Goal: Information Seeking & Learning: Learn about a topic

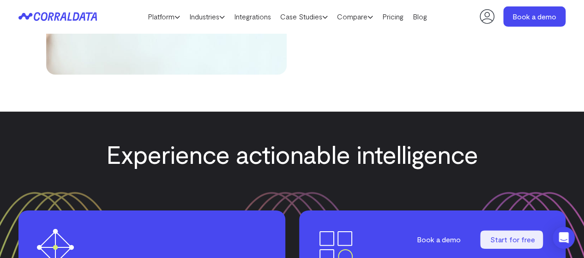
scroll to position [2961, 0]
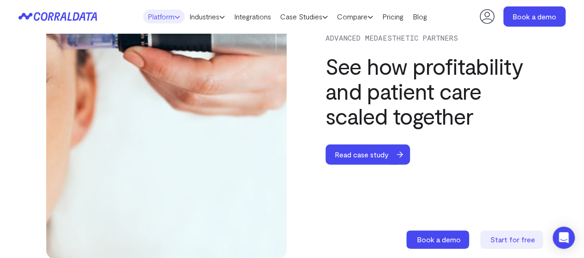
click at [167, 12] on link "Platform" at bounding box center [164, 17] width 42 height 14
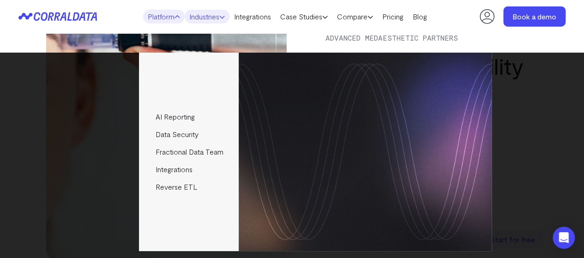
click at [224, 17] on link "Industries" at bounding box center [207, 17] width 45 height 14
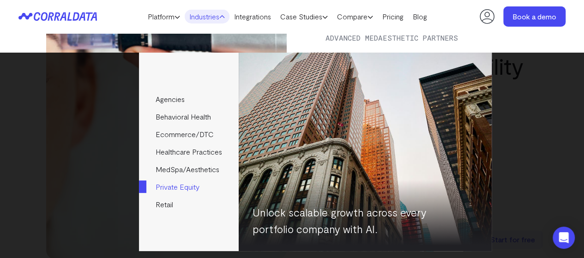
click at [213, 191] on link "Private Equity" at bounding box center [188, 187] width 99 height 18
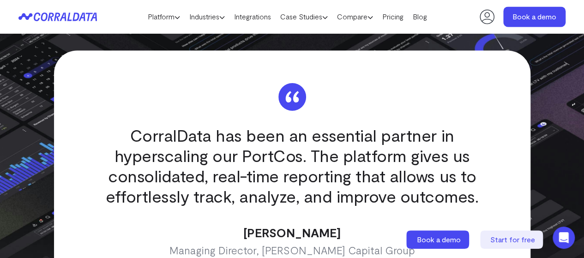
scroll to position [2314, 0]
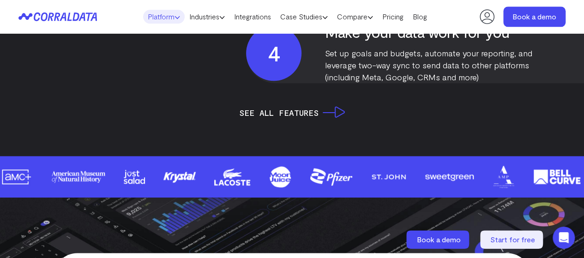
click at [172, 16] on link "Platform" at bounding box center [164, 17] width 42 height 14
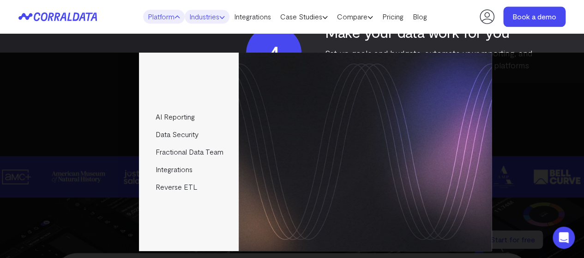
click at [205, 16] on link "Industries" at bounding box center [207, 17] width 45 height 14
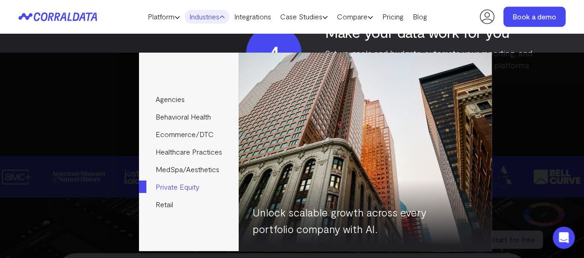
click at [191, 186] on link "Private Equity" at bounding box center [188, 187] width 99 height 18
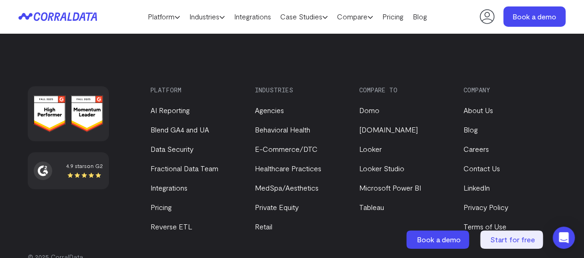
scroll to position [3729, 0]
